Goal: Task Accomplishment & Management: Use online tool/utility

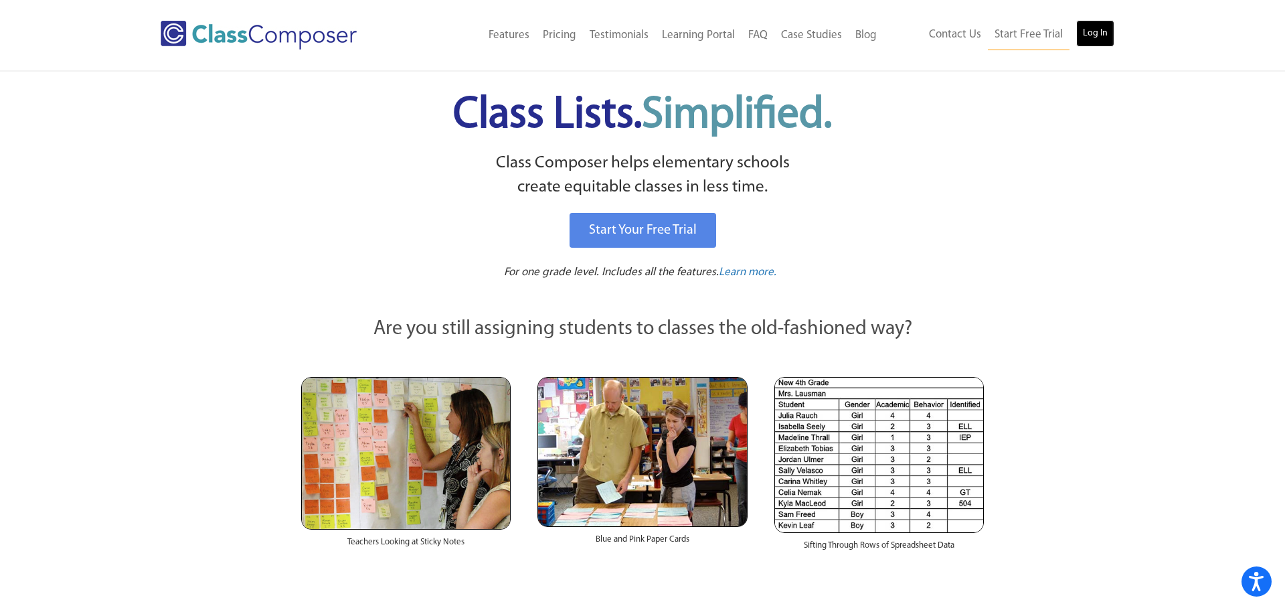
click at [1099, 41] on link "Log In" at bounding box center [1095, 33] width 38 height 27
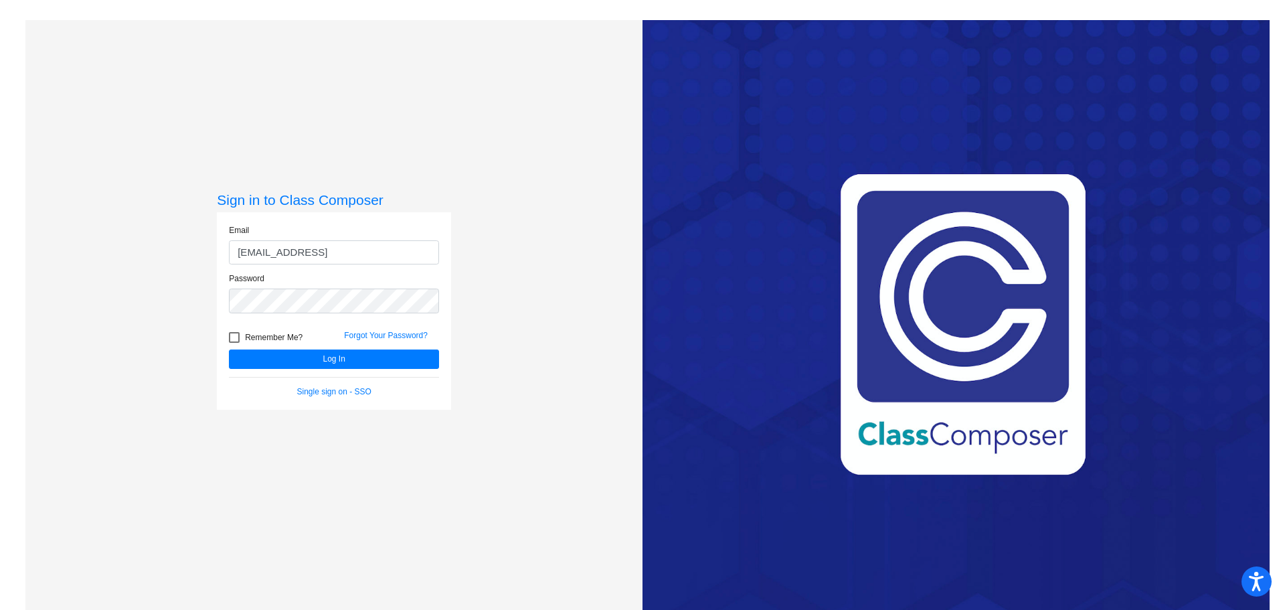
scroll to position [0, 5]
type input "[EMAIL_ADDRESS][DOMAIN_NAME]"
click at [297, 356] on button "Log In" at bounding box center [334, 358] width 210 height 19
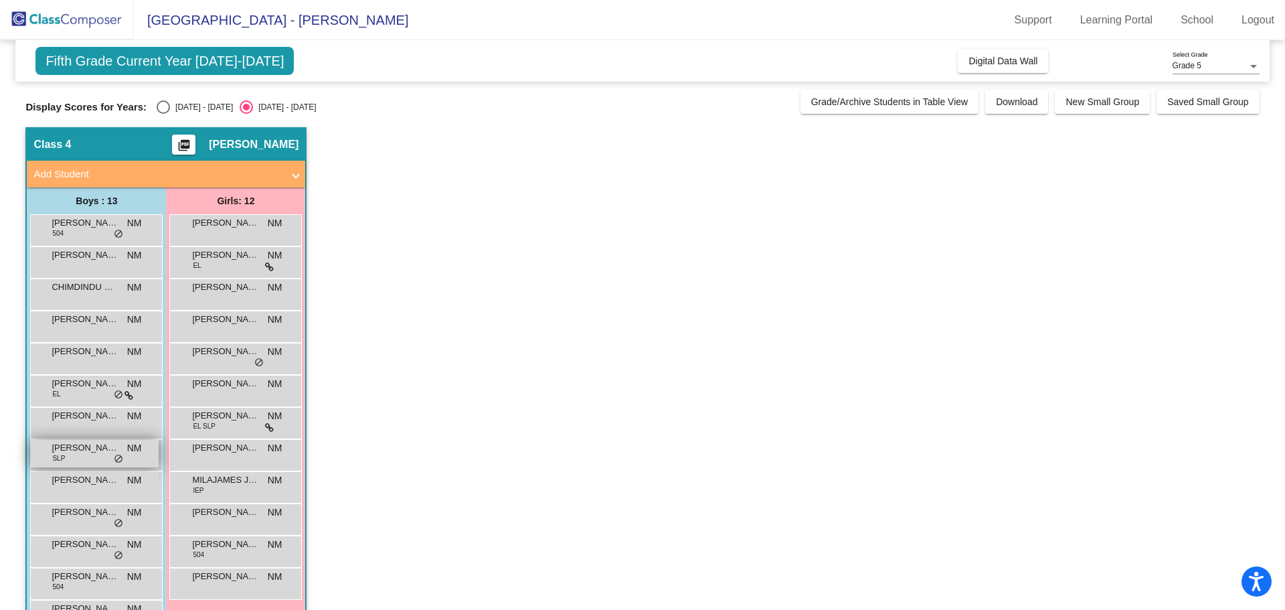
click at [80, 454] on div "[PERSON_NAME] SLP NM lock do_not_disturb_alt" at bounding box center [95, 453] width 128 height 27
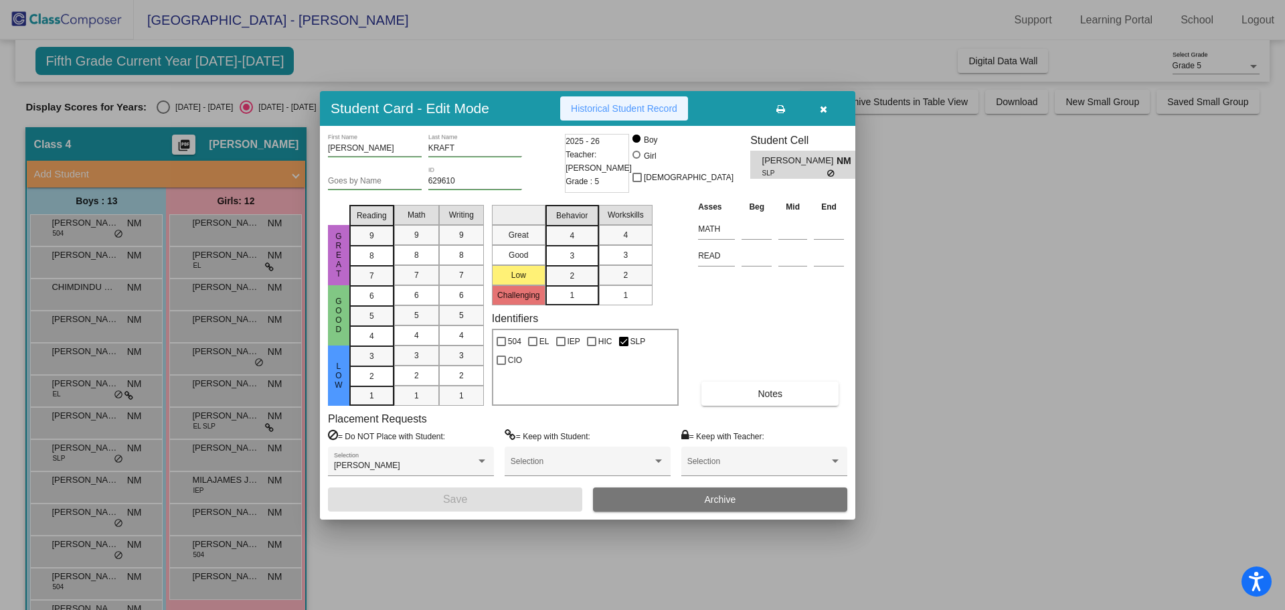
click at [620, 107] on span "Historical Student Record" at bounding box center [624, 108] width 106 height 11
